Goal: Find specific page/section: Find specific page/section

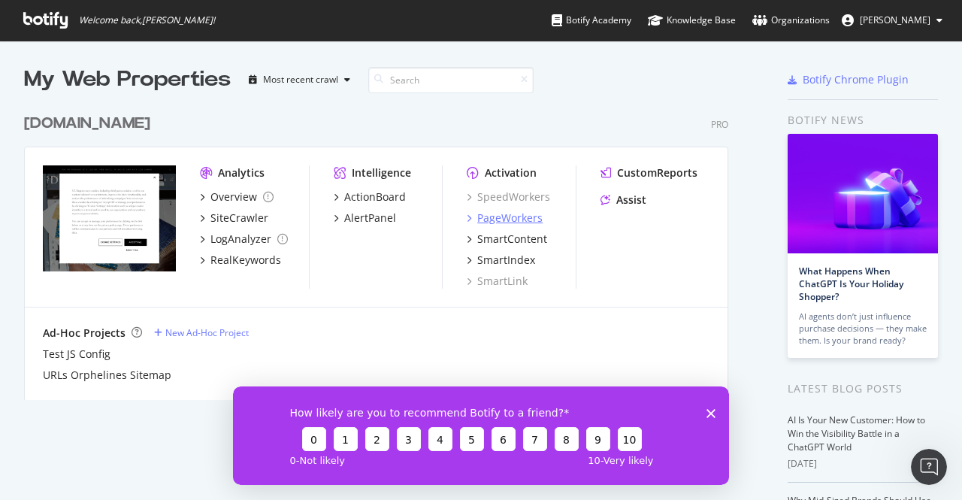
click at [518, 219] on div "PageWorkers" at bounding box center [509, 217] width 65 height 15
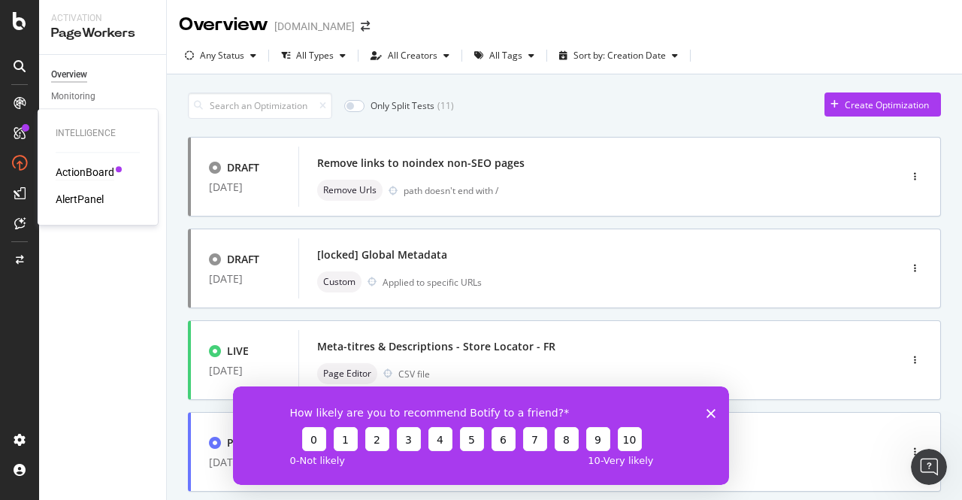
click at [62, 172] on div "ActionBoard" at bounding box center [85, 172] width 59 height 15
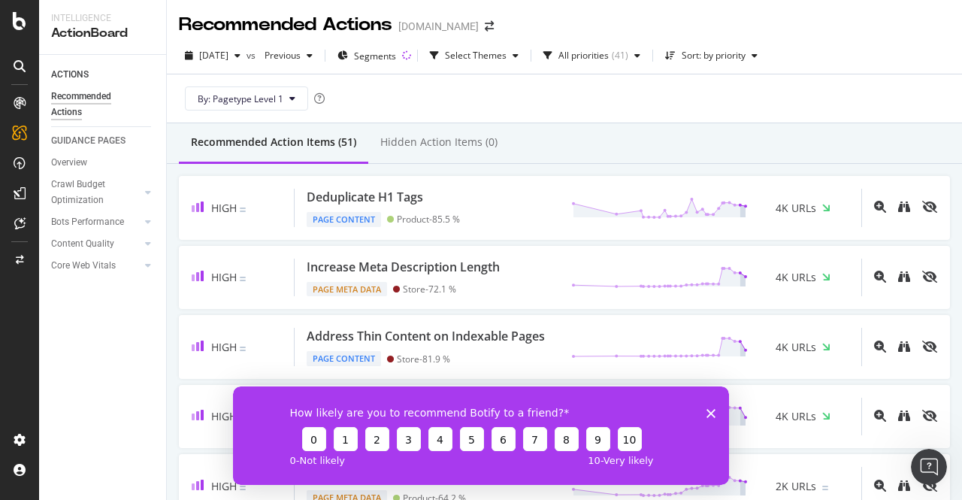
click at [711, 415] on icon "Fermer l'enquête" at bounding box center [710, 412] width 9 height 9
